Goal: Task Accomplishment & Management: Manage account settings

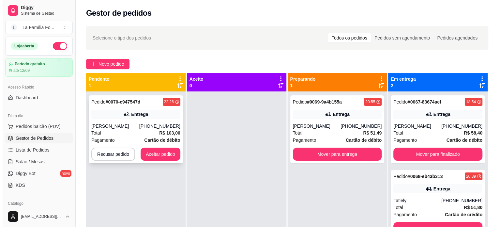
scroll to position [17, 0]
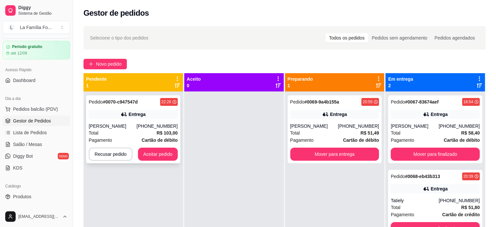
click at [128, 123] on div "Pedido # 0070-c947547d 22:26 [PERSON_NAME] [PHONE_NUMBER] Total R$ 103,00 Pagam…" at bounding box center [133, 129] width 94 height 68
click at [128, 123] on div "[PERSON_NAME]" at bounding box center [113, 126] width 48 height 7
click at [329, 160] on button "Mover para entrega" at bounding box center [335, 154] width 86 height 13
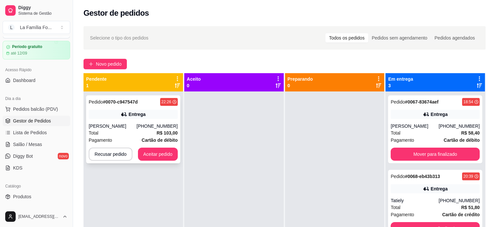
click at [152, 114] on div "Entrega" at bounding box center [133, 114] width 89 height 9
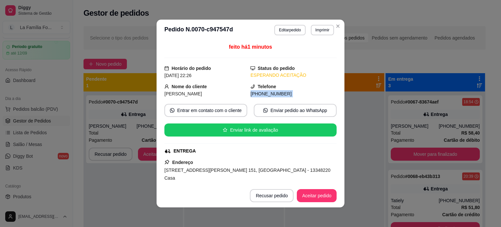
drag, startPoint x: 334, startPoint y: 88, endPoint x: 324, endPoint y: 143, distance: 55.7
click at [324, 143] on div "feito há 1 minutos Horário do pedido [DATE] 22:26 Status do pedido ESPERANDO AC…" at bounding box center [251, 111] width 188 height 143
click at [307, 194] on button "Aceitar pedido" at bounding box center [317, 195] width 40 height 13
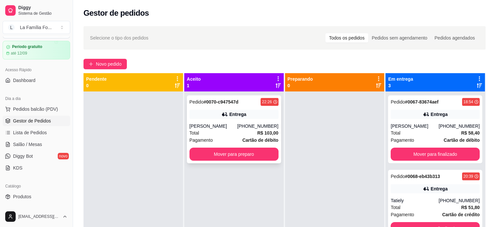
click at [269, 128] on div "[PHONE_NUMBER]" at bounding box center [257, 126] width 41 height 7
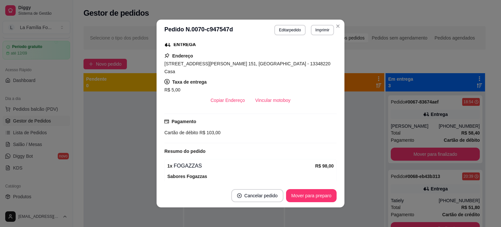
scroll to position [166, 0]
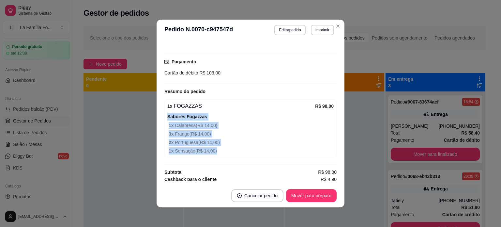
drag, startPoint x: 325, startPoint y: 147, endPoint x: 329, endPoint y: 97, distance: 50.7
click at [329, 99] on div "1 x FOGAZZAS R$ 98,00 Sabores Fogazzas 1 x Calabresa ( R$ 14,00 ) 3 x Frango ( …" at bounding box center [250, 128] width 172 height 58
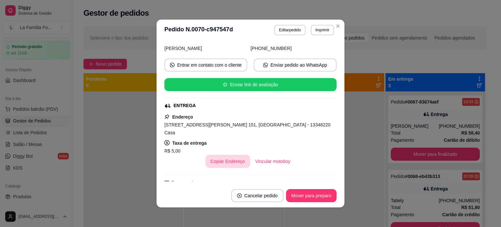
click at [222, 155] on button "Copiar Endereço" at bounding box center [228, 161] width 45 height 13
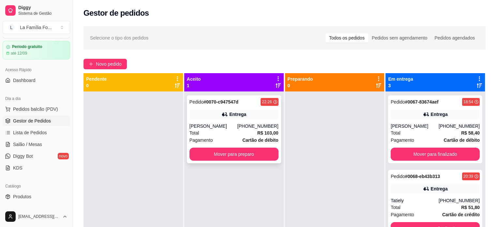
click at [274, 126] on div "[PHONE_NUMBER]" at bounding box center [257, 126] width 41 height 7
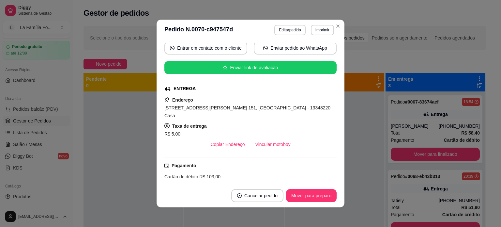
scroll to position [63, 0]
